Goal: Task Accomplishment & Management: Manage account settings

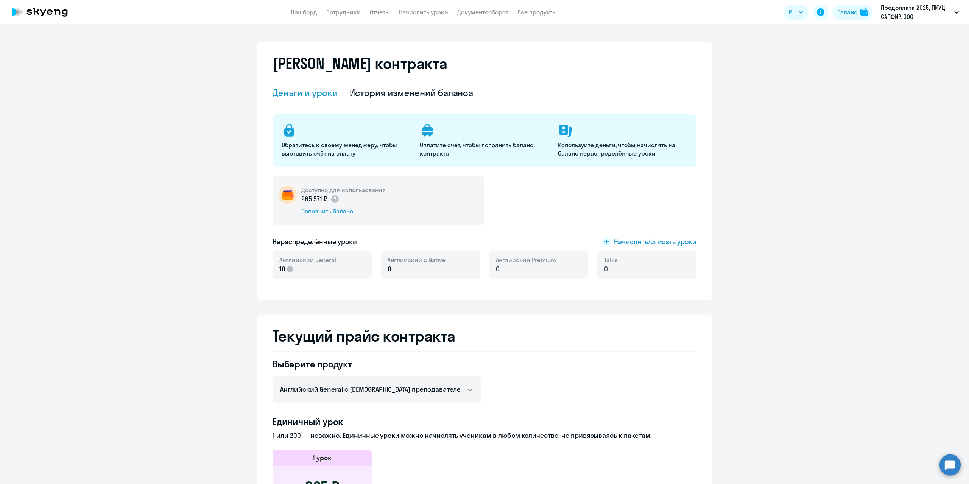
select select "english_adult_not_native_speaker"
click at [895, 143] on ng-component "[PERSON_NAME] контракта [PERSON_NAME] и уроки История изменений баланса Обратит…" at bounding box center [484, 415] width 969 height 747
click at [852, 11] on div "Баланс" at bounding box center [847, 12] width 20 height 9
click at [413, 15] on link "Начислить уроки" at bounding box center [423, 12] width 49 height 8
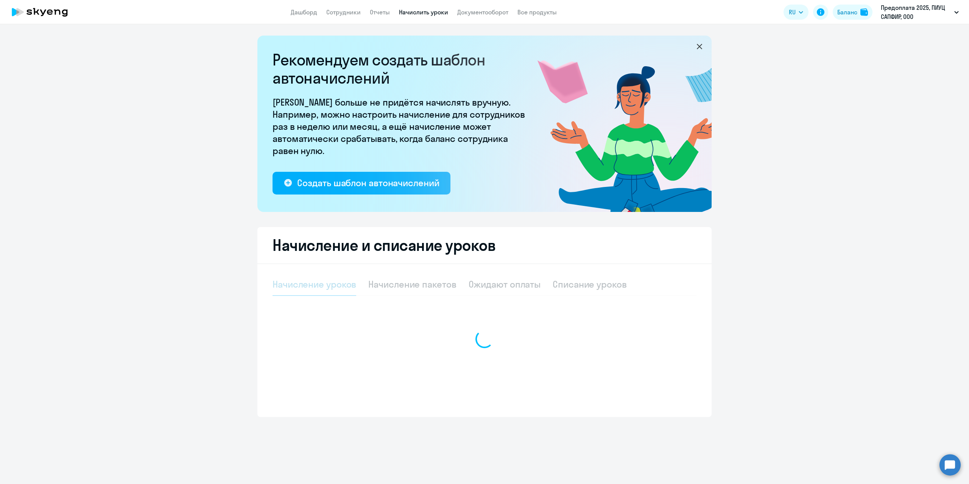
select select "10"
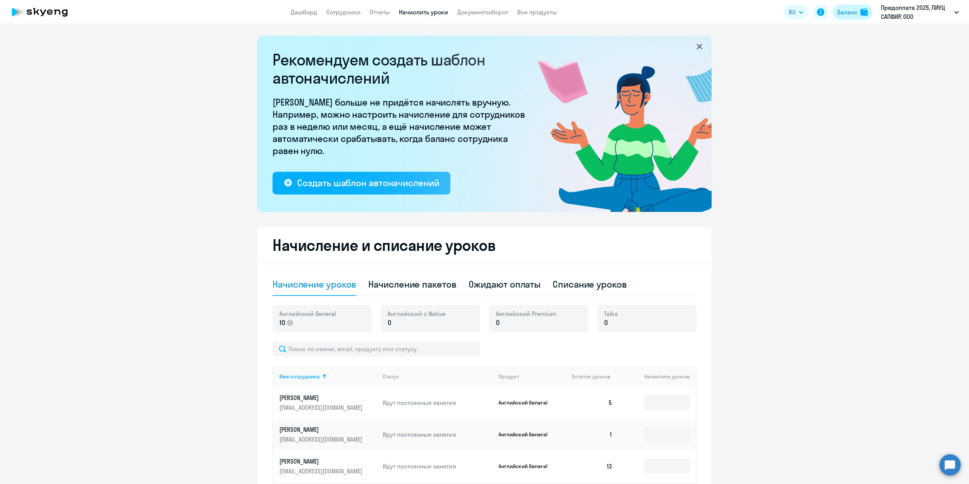
click at [849, 14] on div "Баланс" at bounding box center [847, 12] width 20 height 9
select select "english_adult_not_native_speaker"
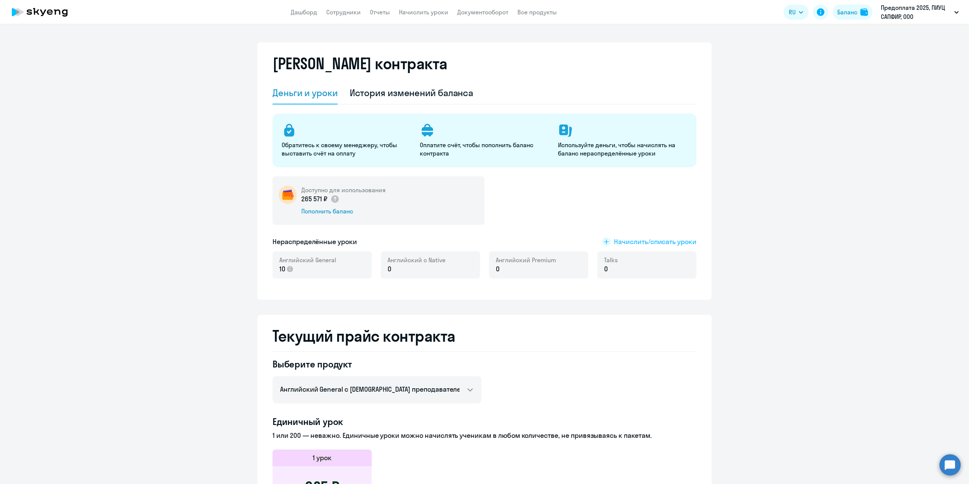
click at [653, 239] on span "Начислить/списать уроки" at bounding box center [655, 242] width 82 height 10
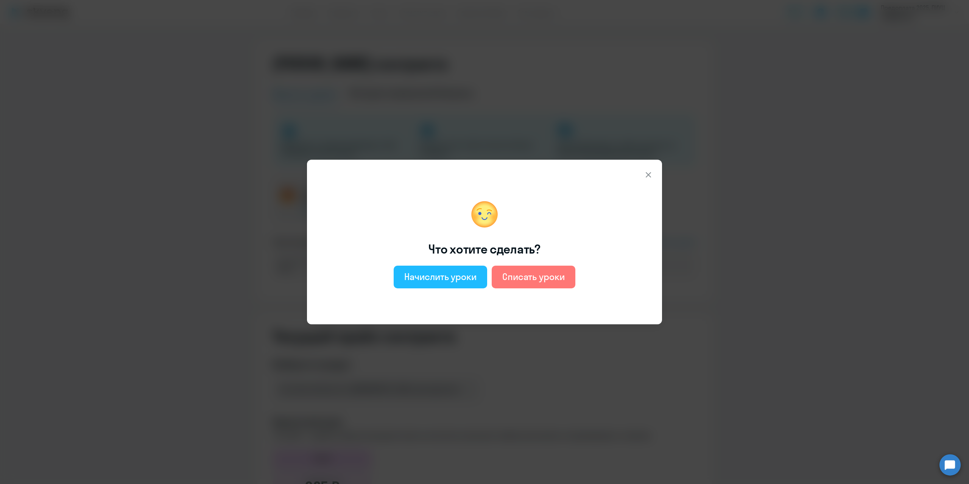
click at [441, 278] on div "Начислить уроки" at bounding box center [440, 277] width 72 height 12
select select "english_adult_not_native_speaker"
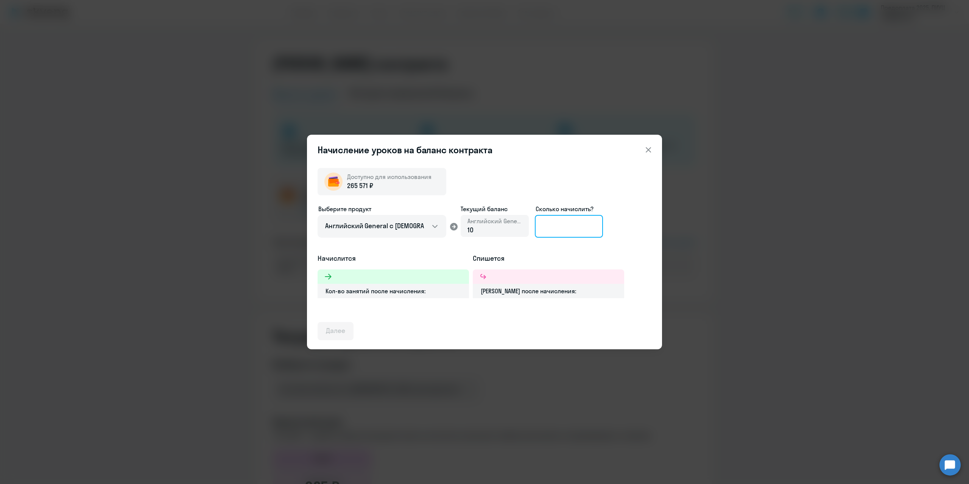
click at [554, 227] on input at bounding box center [569, 226] width 68 height 23
type input "30"
click at [338, 328] on div "Далее" at bounding box center [335, 331] width 19 height 10
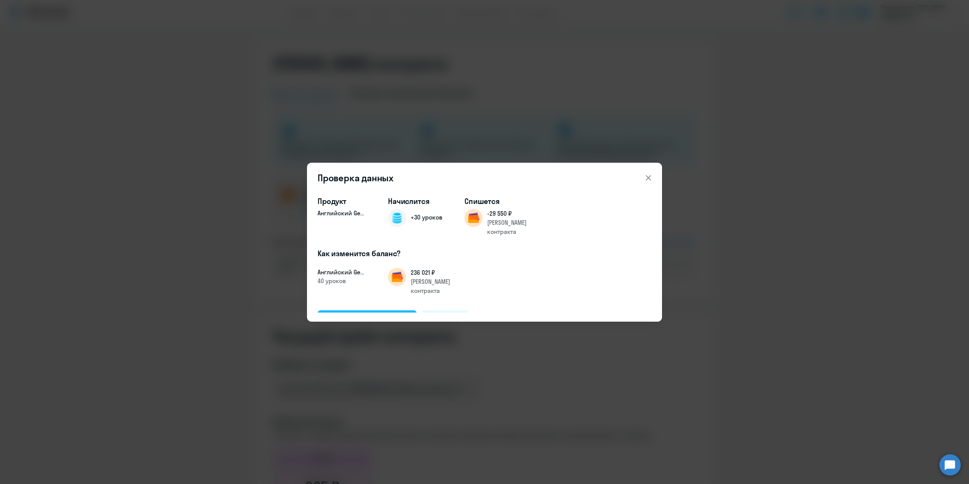
click at [352, 314] on div "Подтвердить и начислить" at bounding box center [367, 319] width 82 height 10
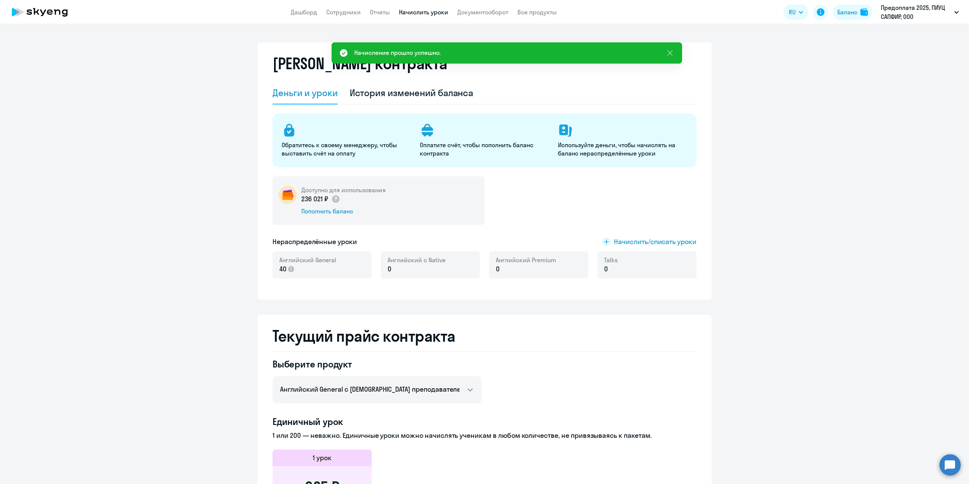
click at [425, 12] on link "Начислить уроки" at bounding box center [423, 12] width 49 height 8
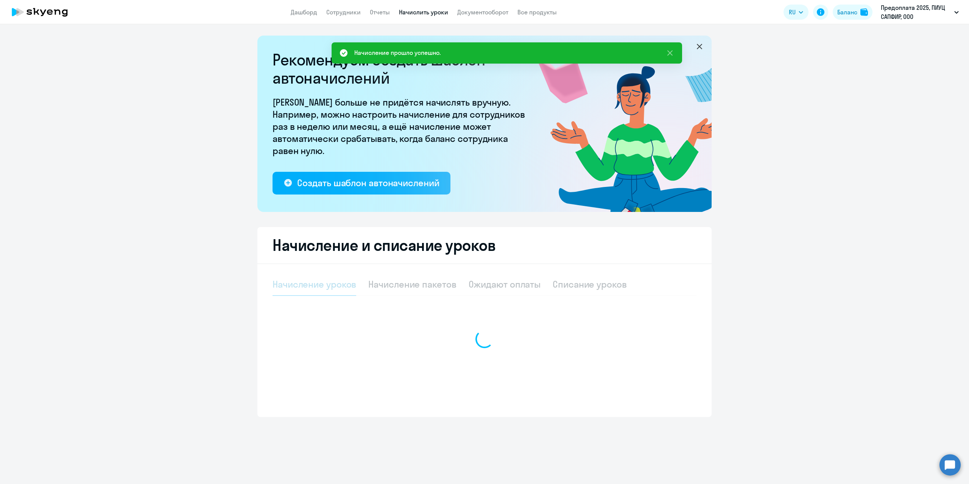
select select "10"
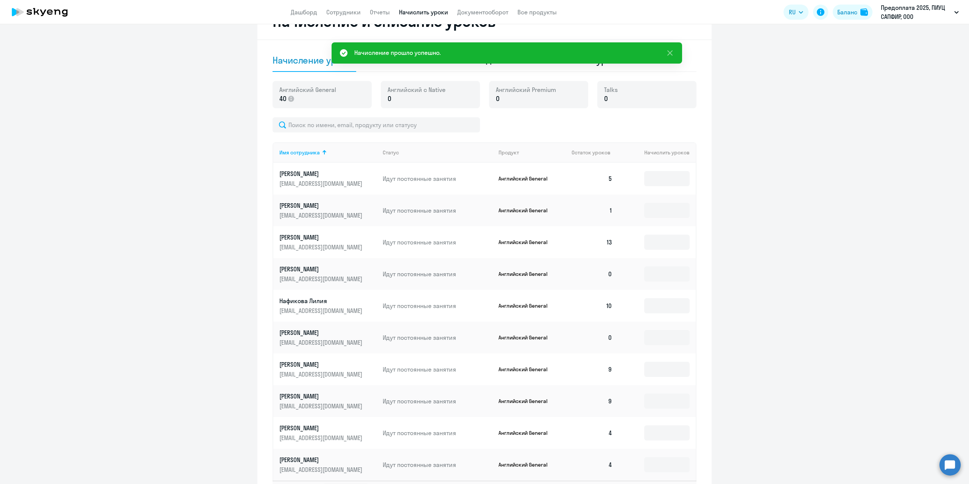
scroll to position [227, 0]
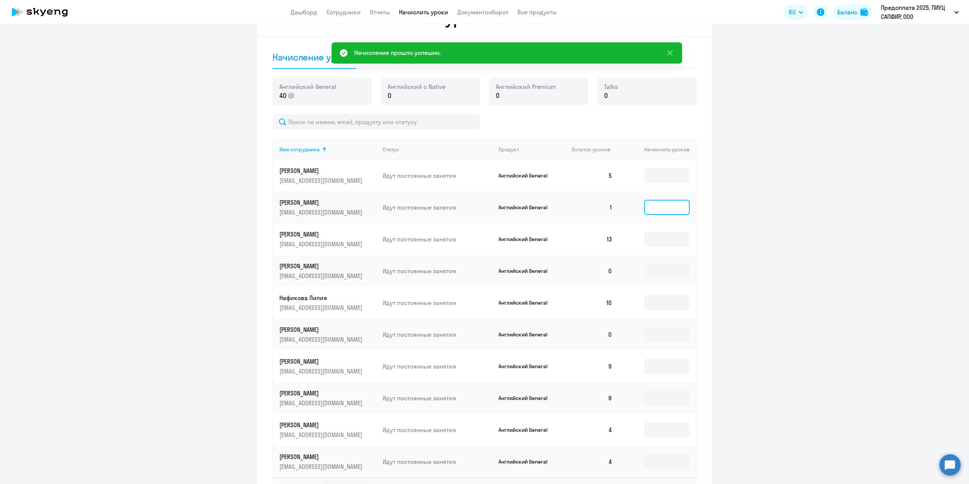
click at [658, 209] on input at bounding box center [666, 207] width 45 height 15
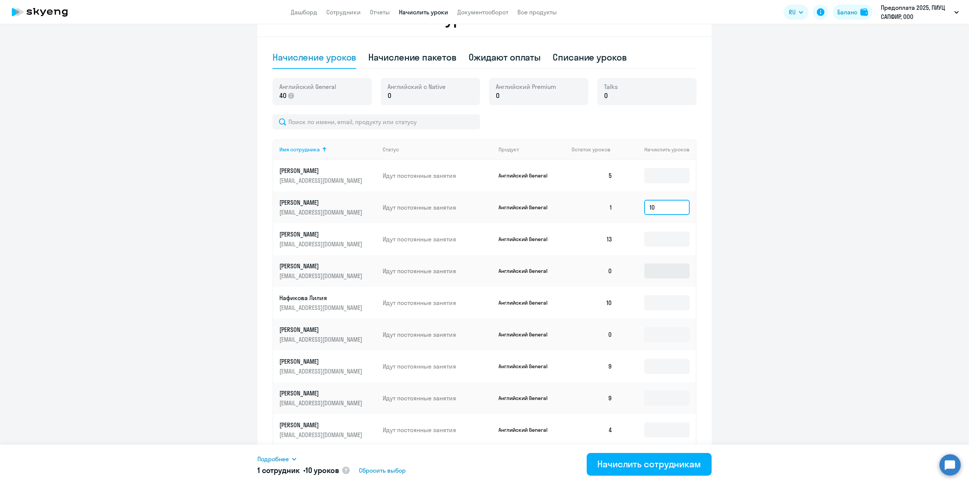
type input "10"
click at [654, 273] on input at bounding box center [666, 270] width 45 height 15
type input "10"
drag, startPoint x: 656, startPoint y: 273, endPoint x: 623, endPoint y: 272, distance: 33.3
click at [623, 272] on td "10" at bounding box center [656, 271] width 77 height 32
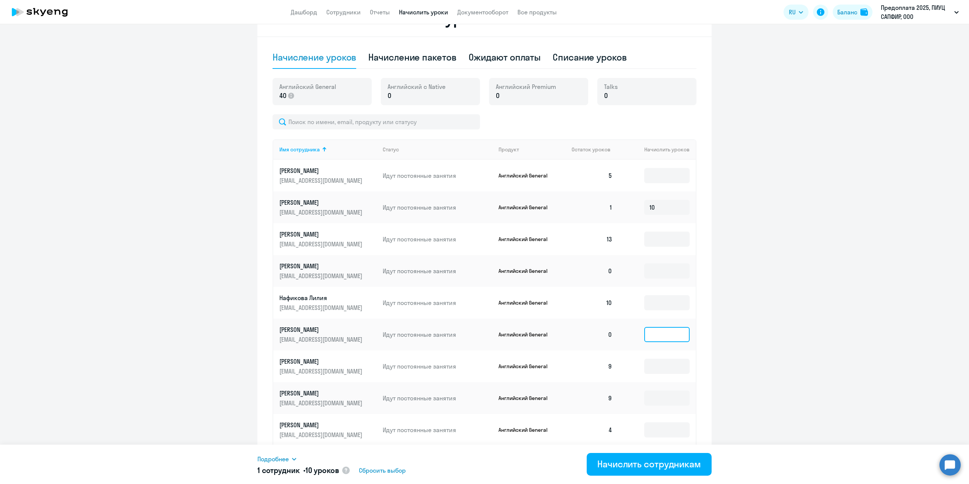
click at [668, 334] on input at bounding box center [666, 334] width 45 height 15
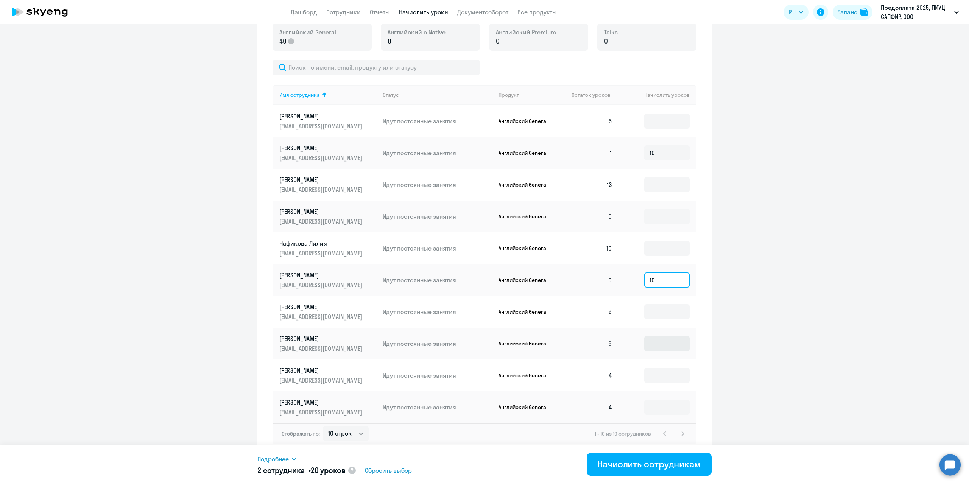
scroll to position [284, 0]
type input "10"
click at [674, 372] on input at bounding box center [666, 373] width 45 height 15
type input "5"
click at [665, 404] on input at bounding box center [666, 404] width 45 height 15
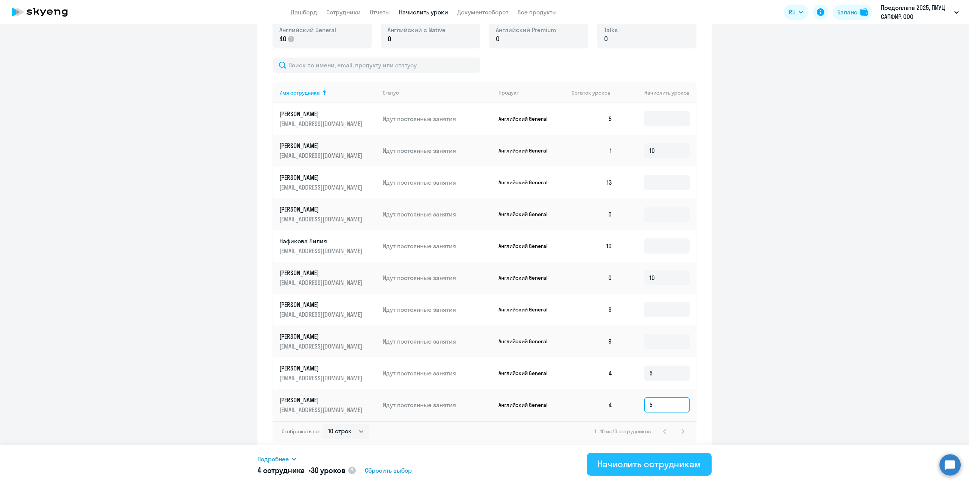
type input "5"
click at [646, 469] on div "Начислить сотрудникам" at bounding box center [649, 464] width 104 height 12
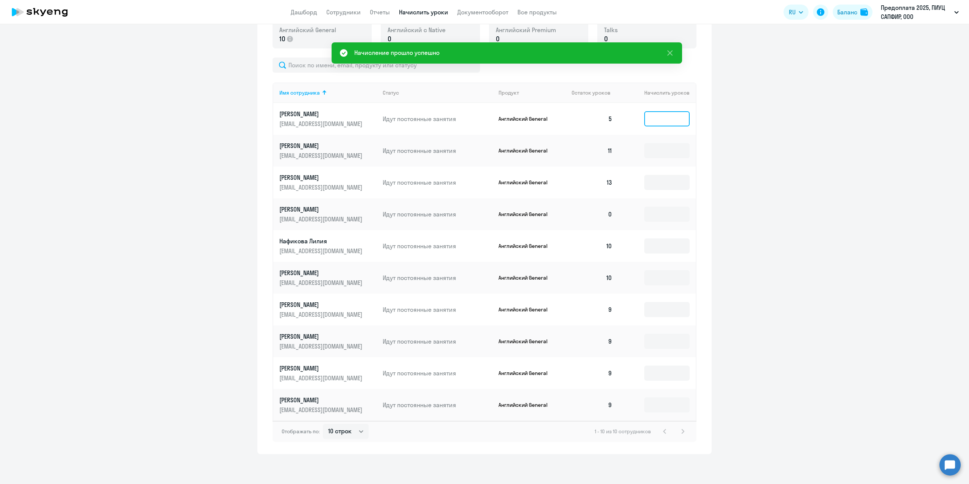
click at [664, 118] on input at bounding box center [666, 118] width 45 height 15
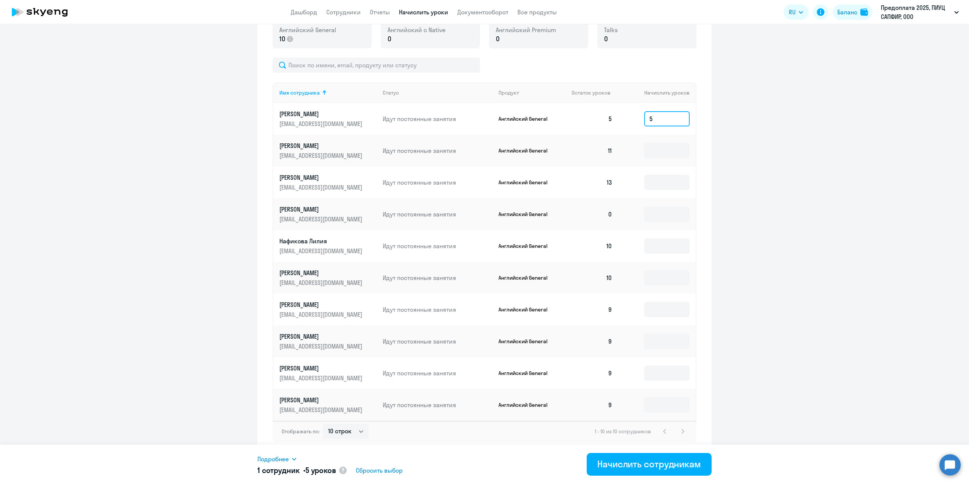
type input "5"
drag, startPoint x: 867, startPoint y: 372, endPoint x: 854, endPoint y: 362, distance: 16.5
click at [867, 372] on ng-component "Рекомендуем создать шаблон автоначислений Уроки больше не придётся начислять вр…" at bounding box center [484, 103] width 969 height 702
